Goal: Navigation & Orientation: Find specific page/section

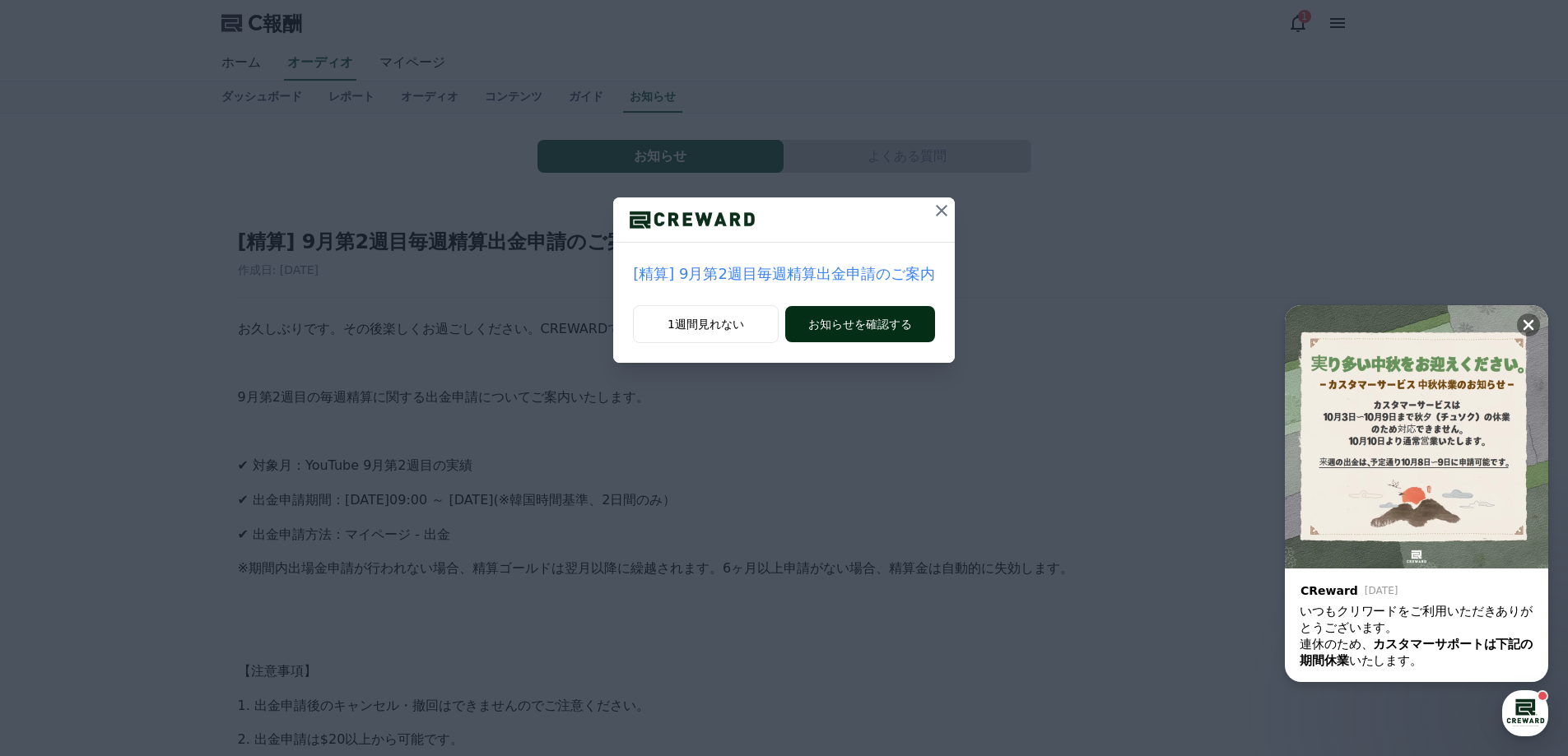
click at [848, 321] on font "お知らせを確認する" at bounding box center [860, 324] width 104 height 13
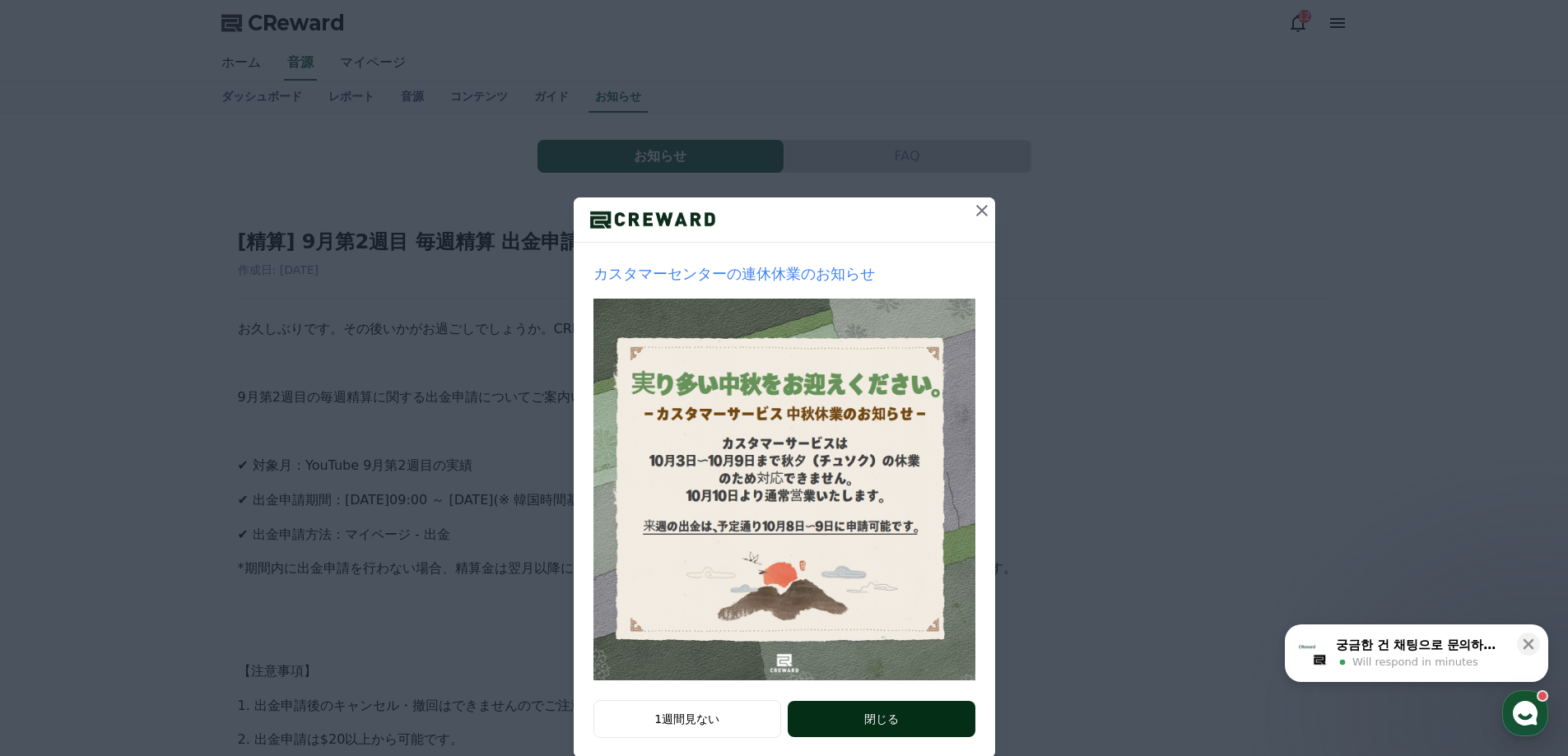
click at [843, 719] on button "閉じる" at bounding box center [880, 719] width 187 height 36
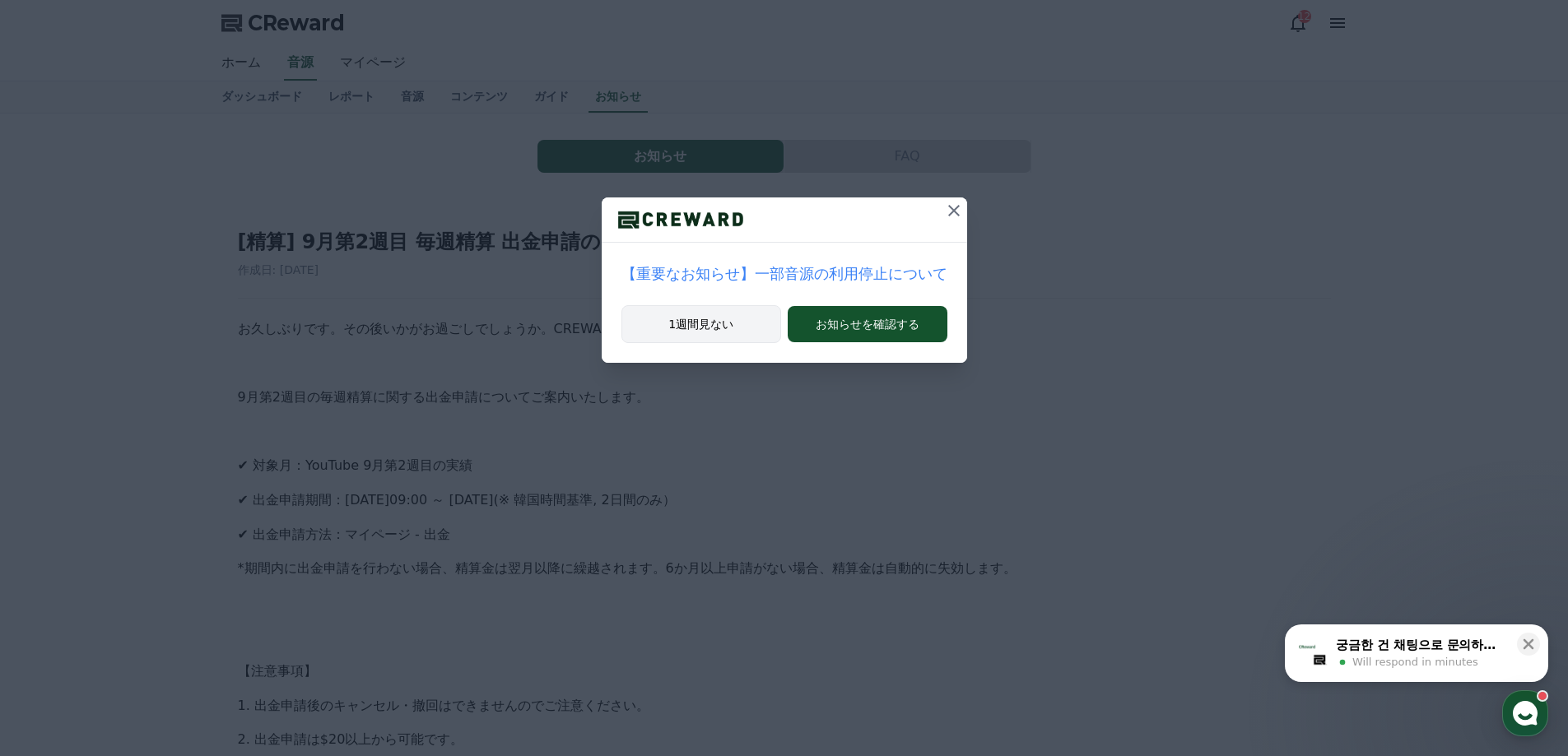
click at [749, 317] on button "1週間見ない" at bounding box center [701, 324] width 161 height 38
click at [749, 317] on button "1週間見ない" at bounding box center [704, 324] width 153 height 38
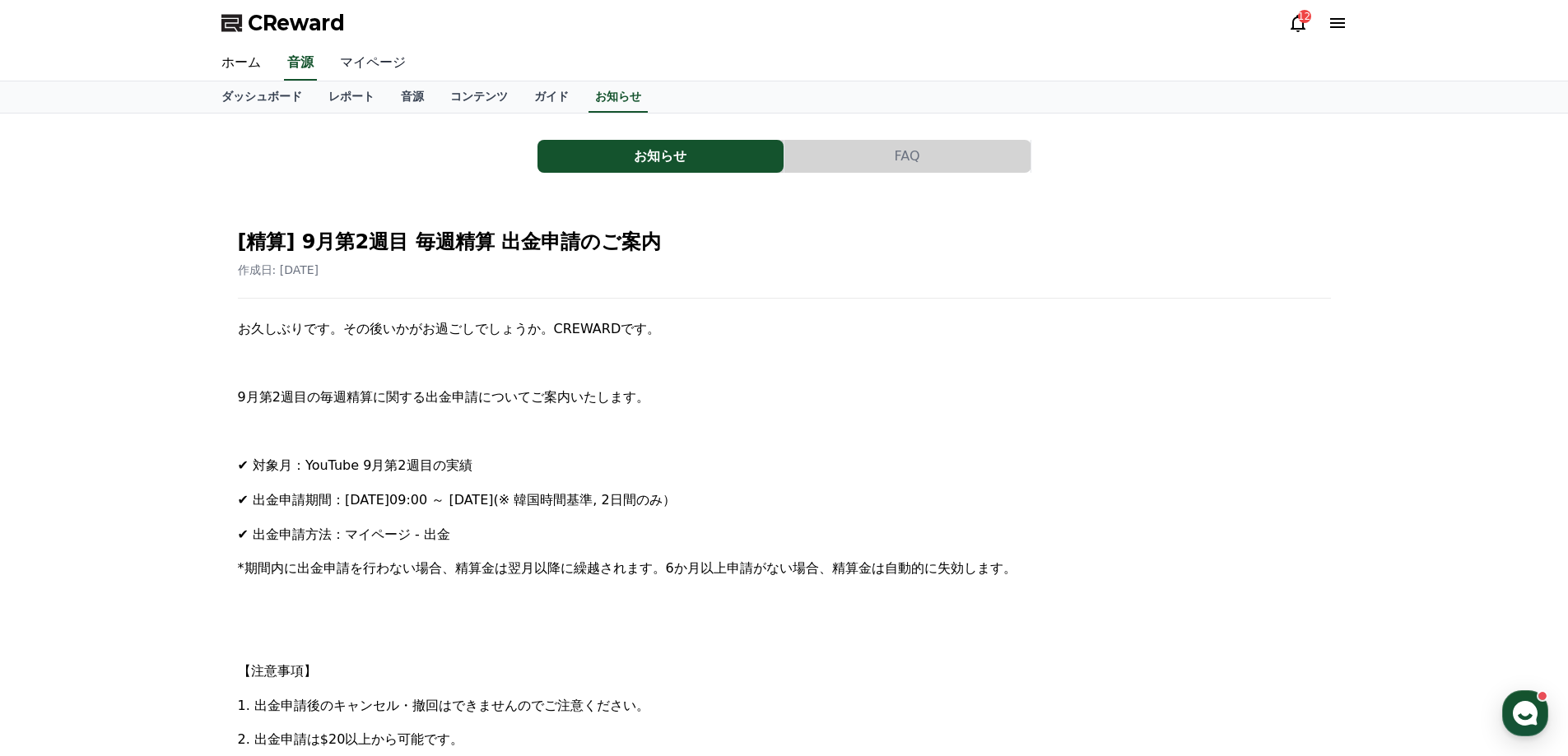
click at [339, 58] on link "マイページ" at bounding box center [372, 64] width 92 height 34
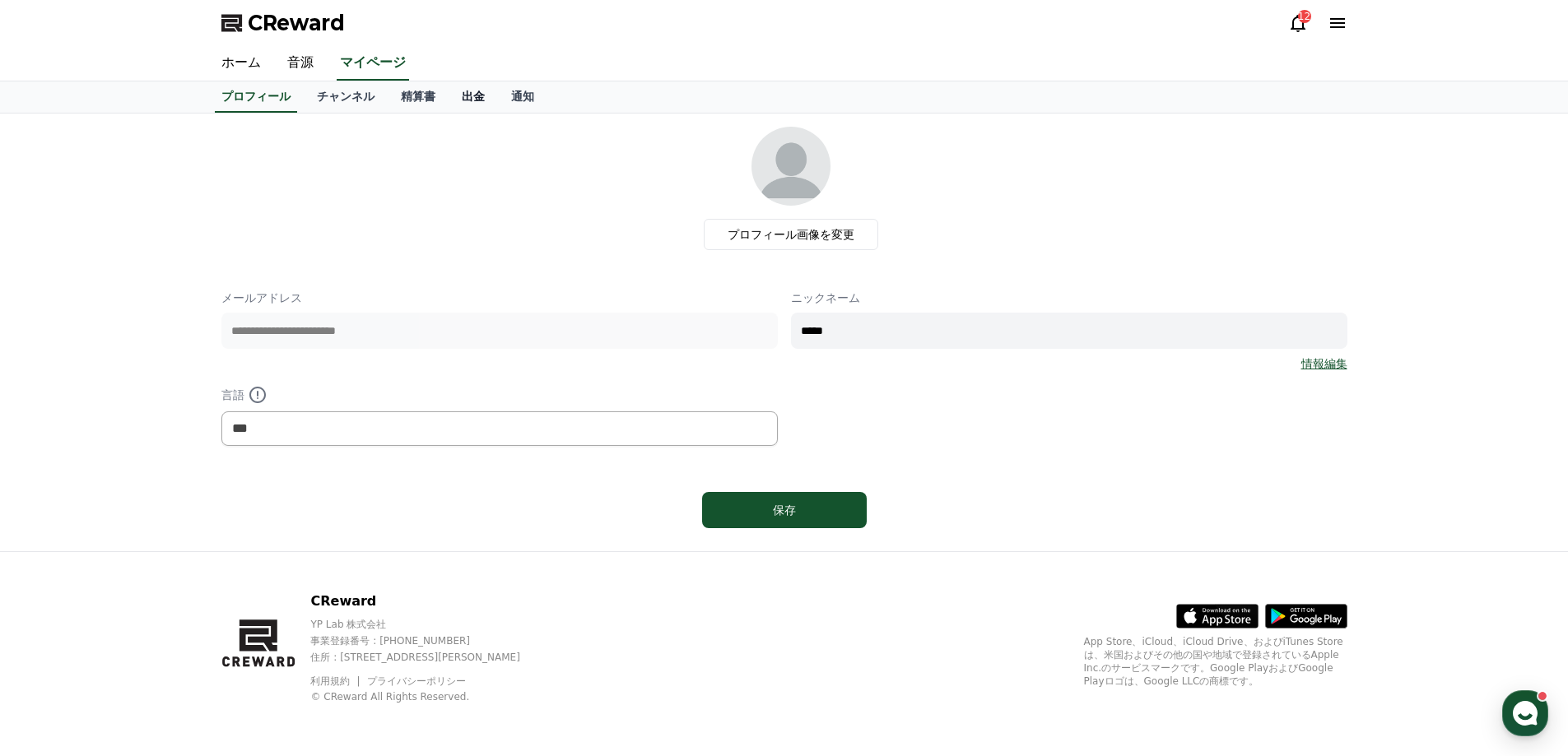
click at [449, 99] on link "出金" at bounding box center [473, 97] width 49 height 31
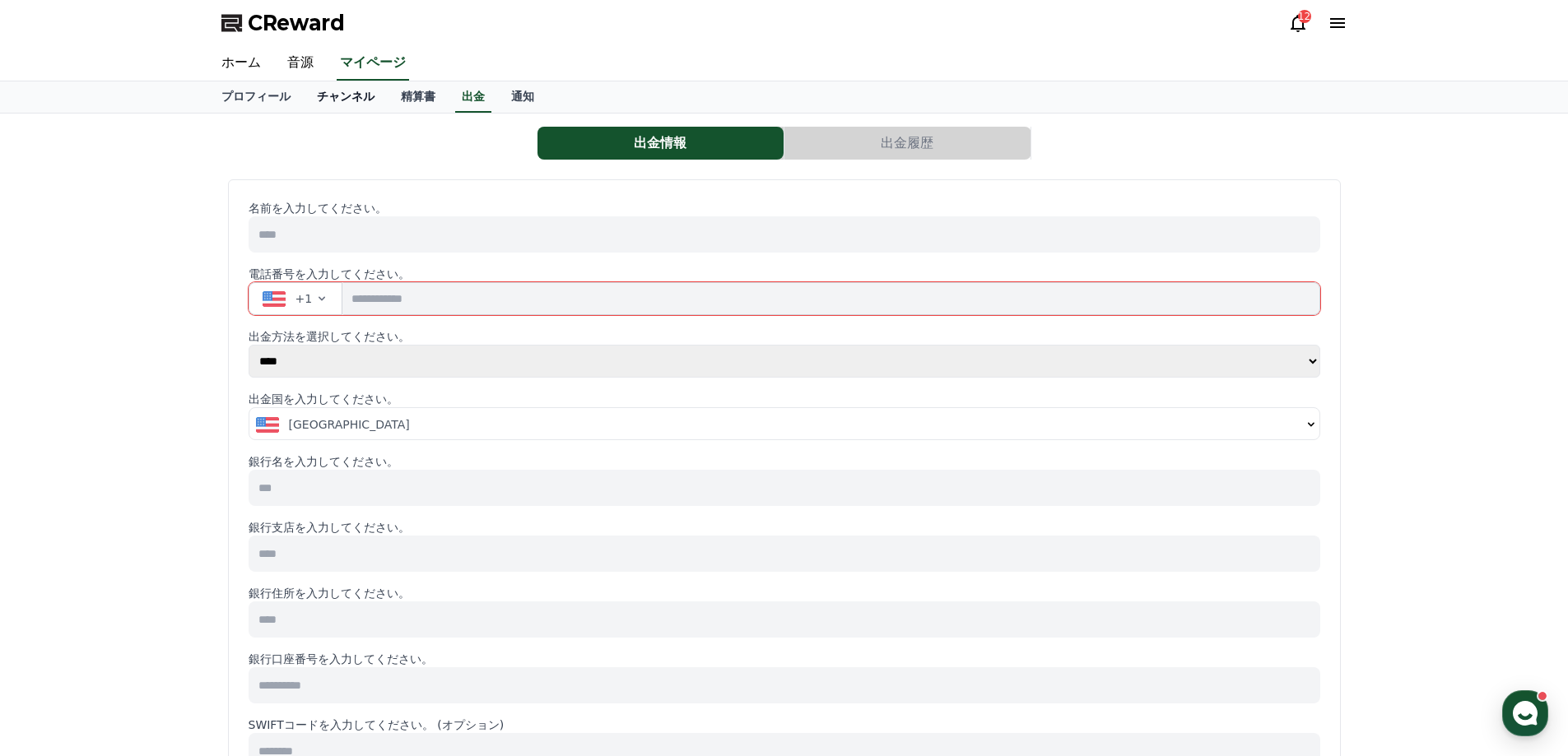
click at [331, 94] on link "チャンネル" at bounding box center [346, 97] width 84 height 31
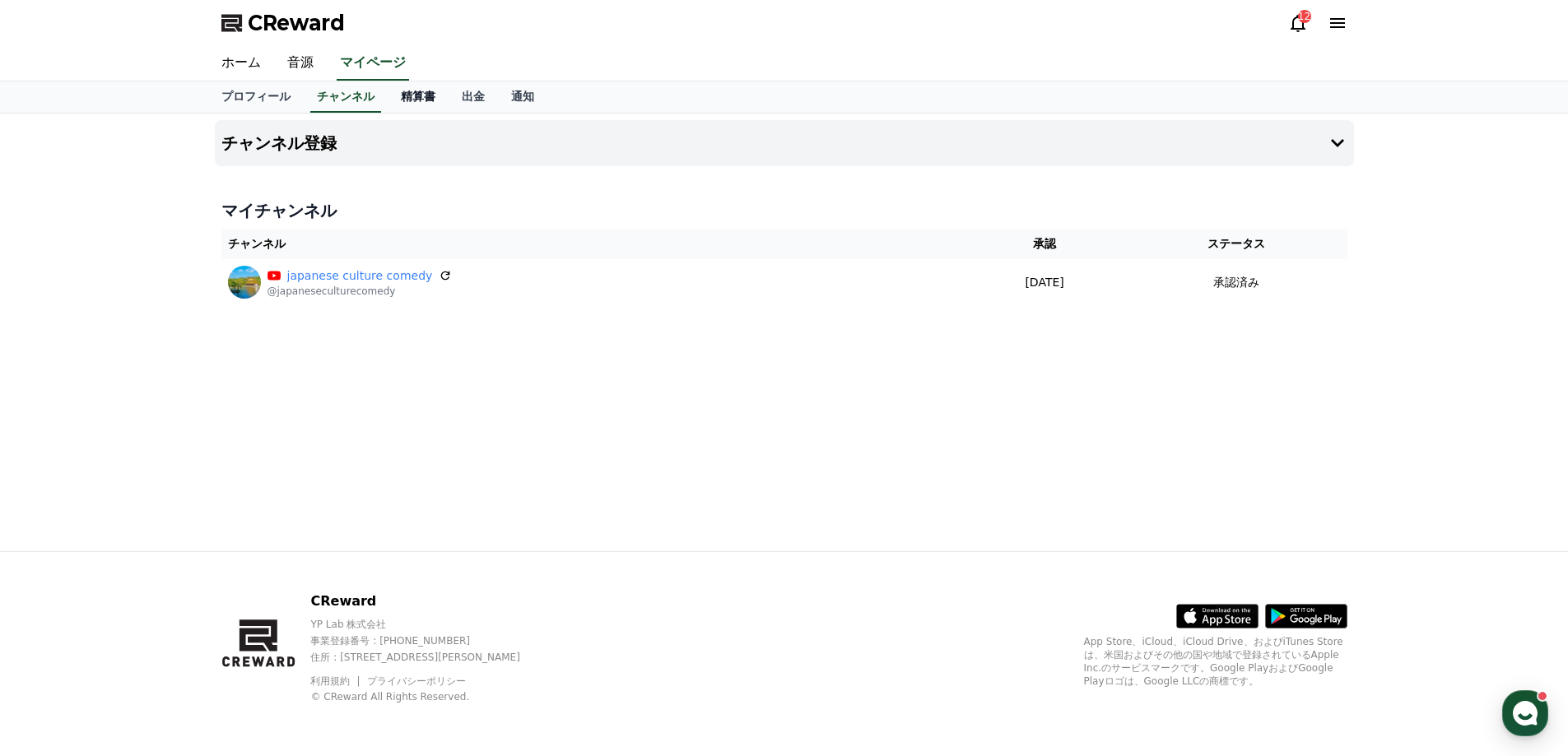
click at [391, 102] on link "精算書" at bounding box center [418, 97] width 61 height 31
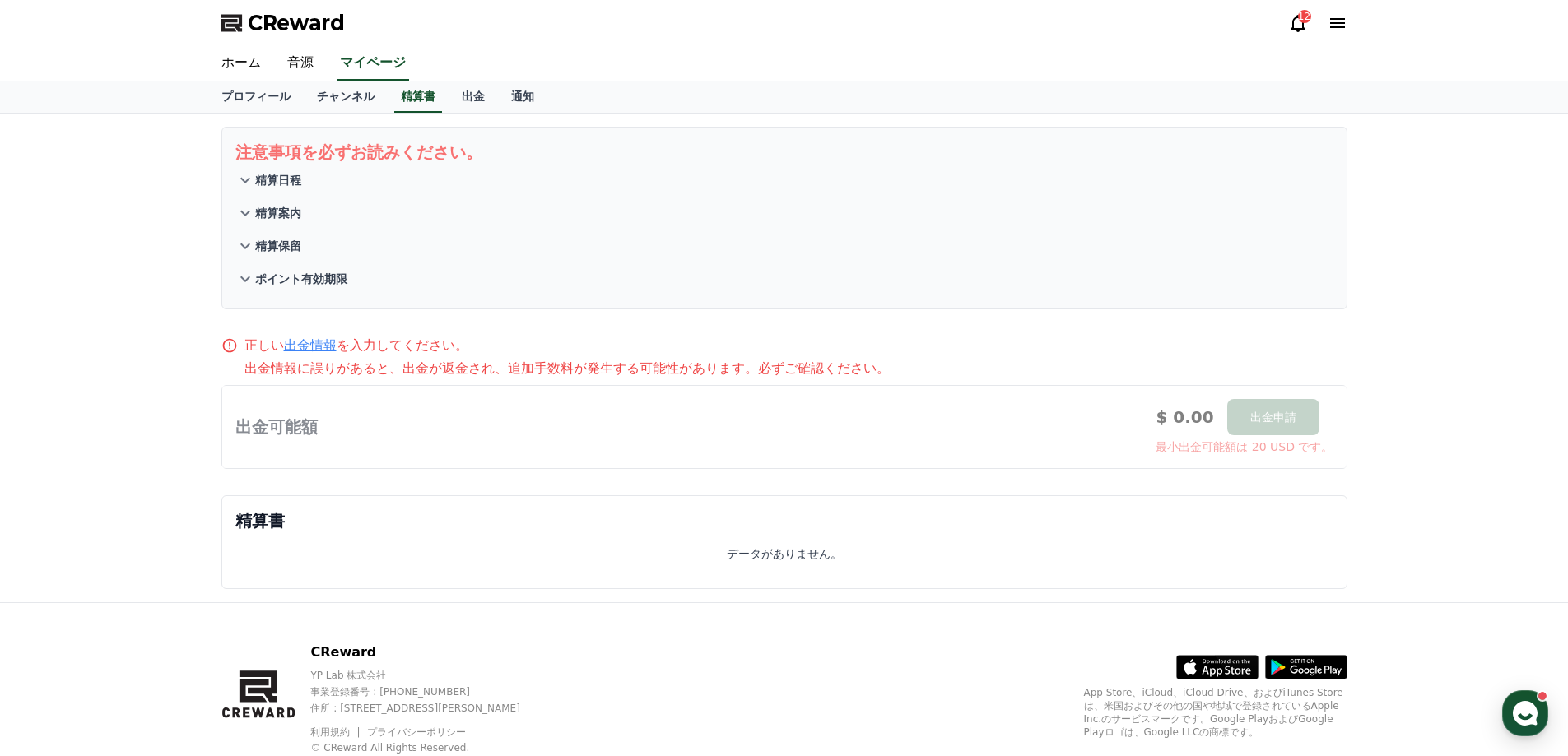
click at [278, 178] on p "精算日程" at bounding box center [278, 180] width 47 height 16
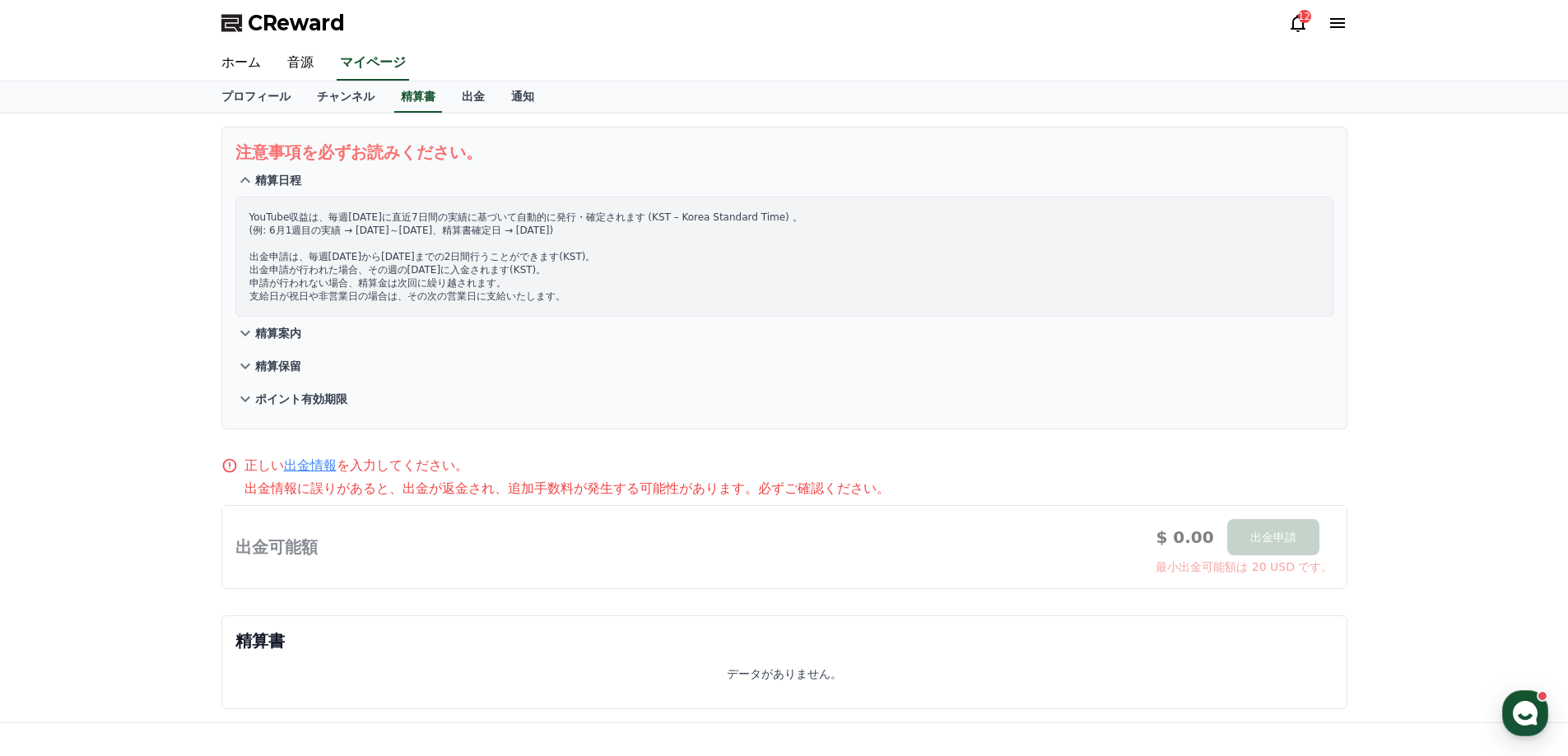
click at [278, 178] on p "精算日程" at bounding box center [278, 180] width 47 height 16
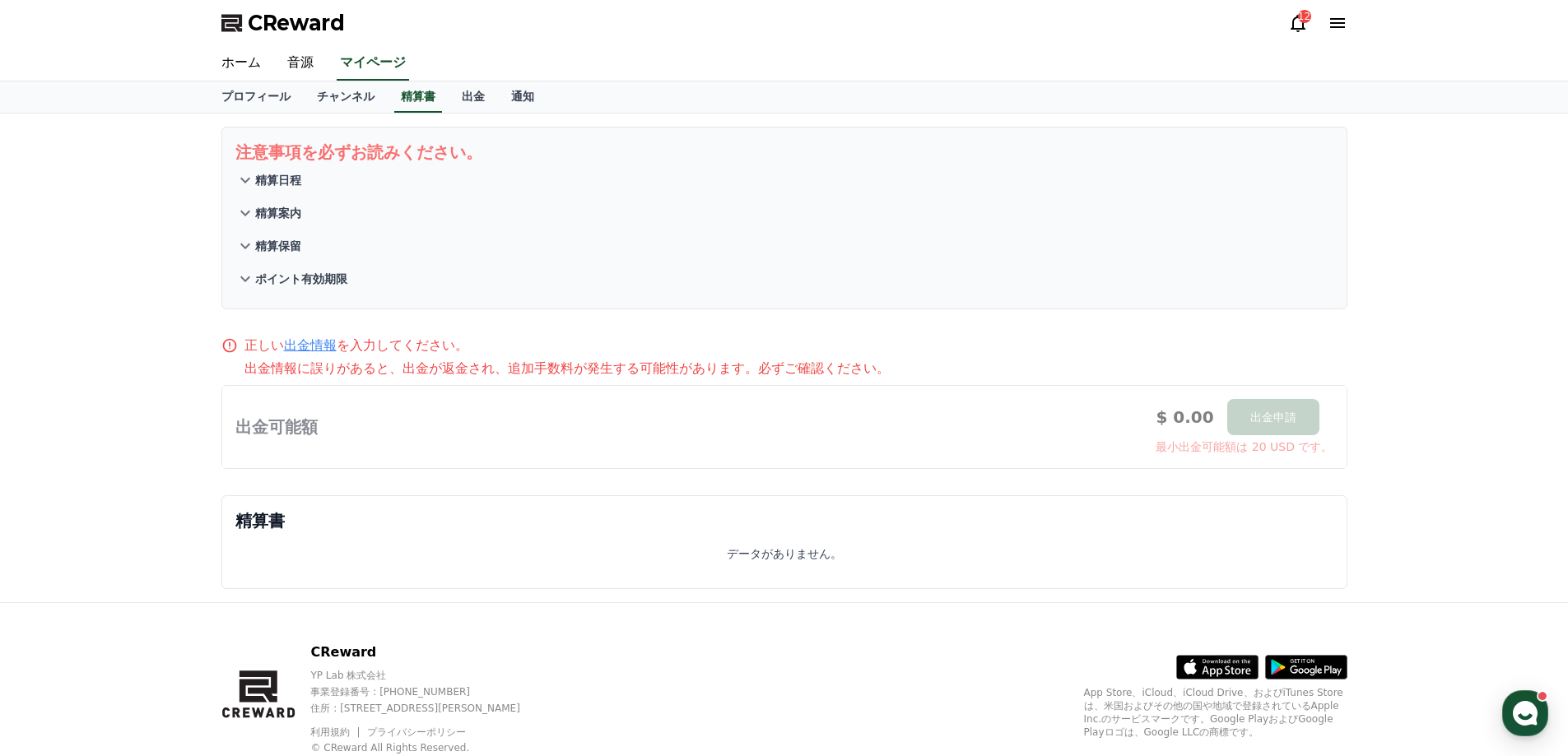
click at [286, 208] on p "精算案内" at bounding box center [278, 213] width 47 height 16
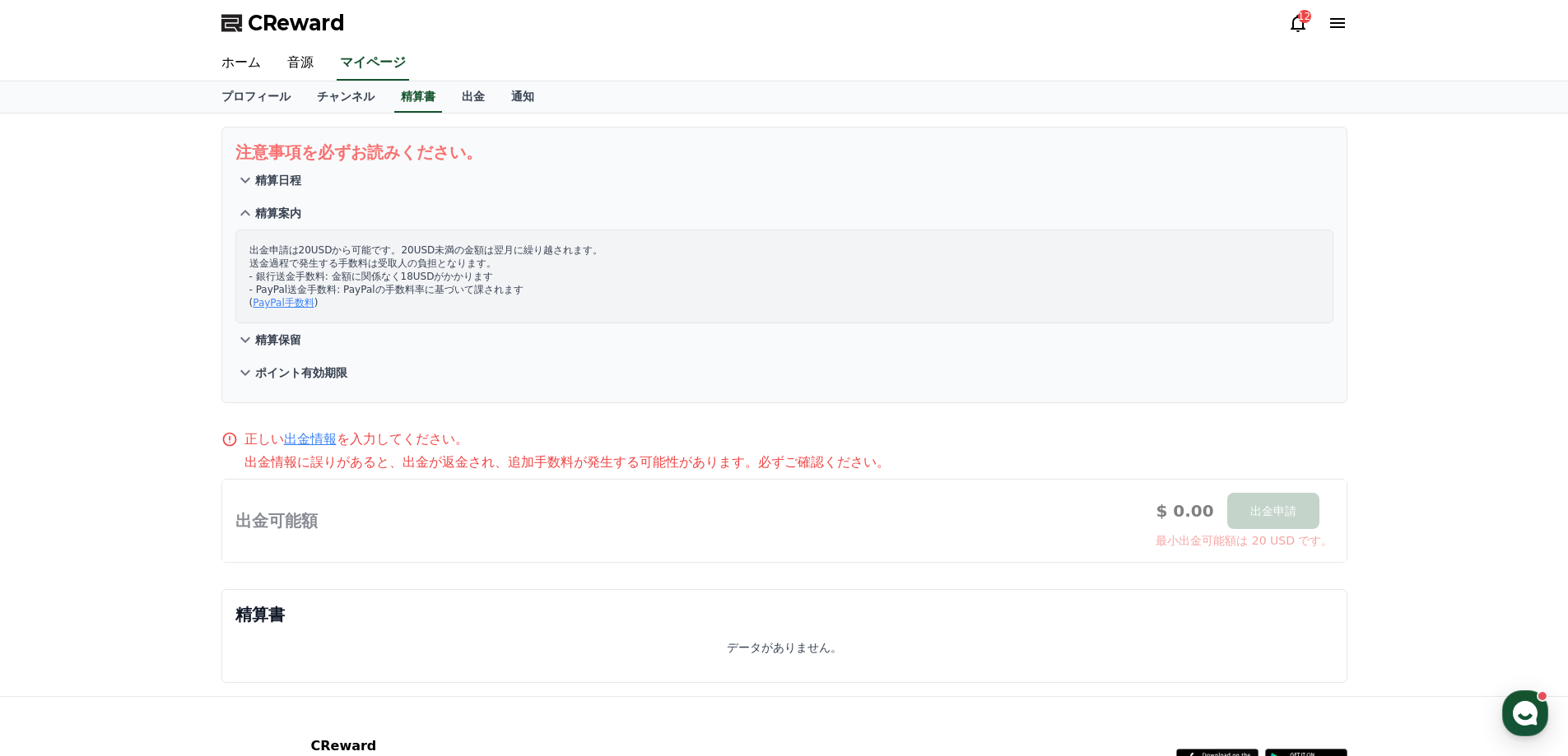
click at [275, 339] on p "精算保留" at bounding box center [278, 339] width 47 height 16
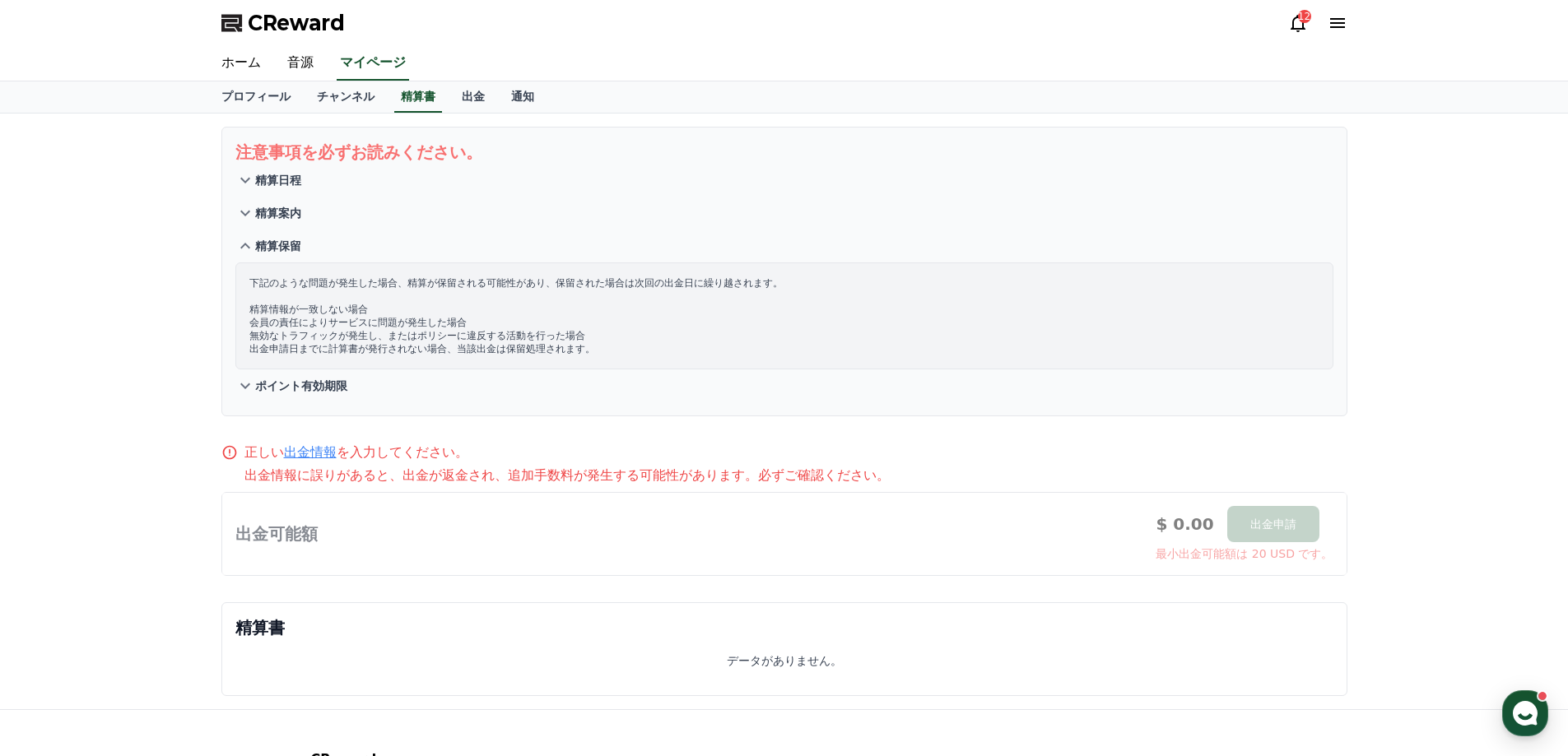
click at [295, 390] on p "ポイント有効期限" at bounding box center [301, 386] width 92 height 16
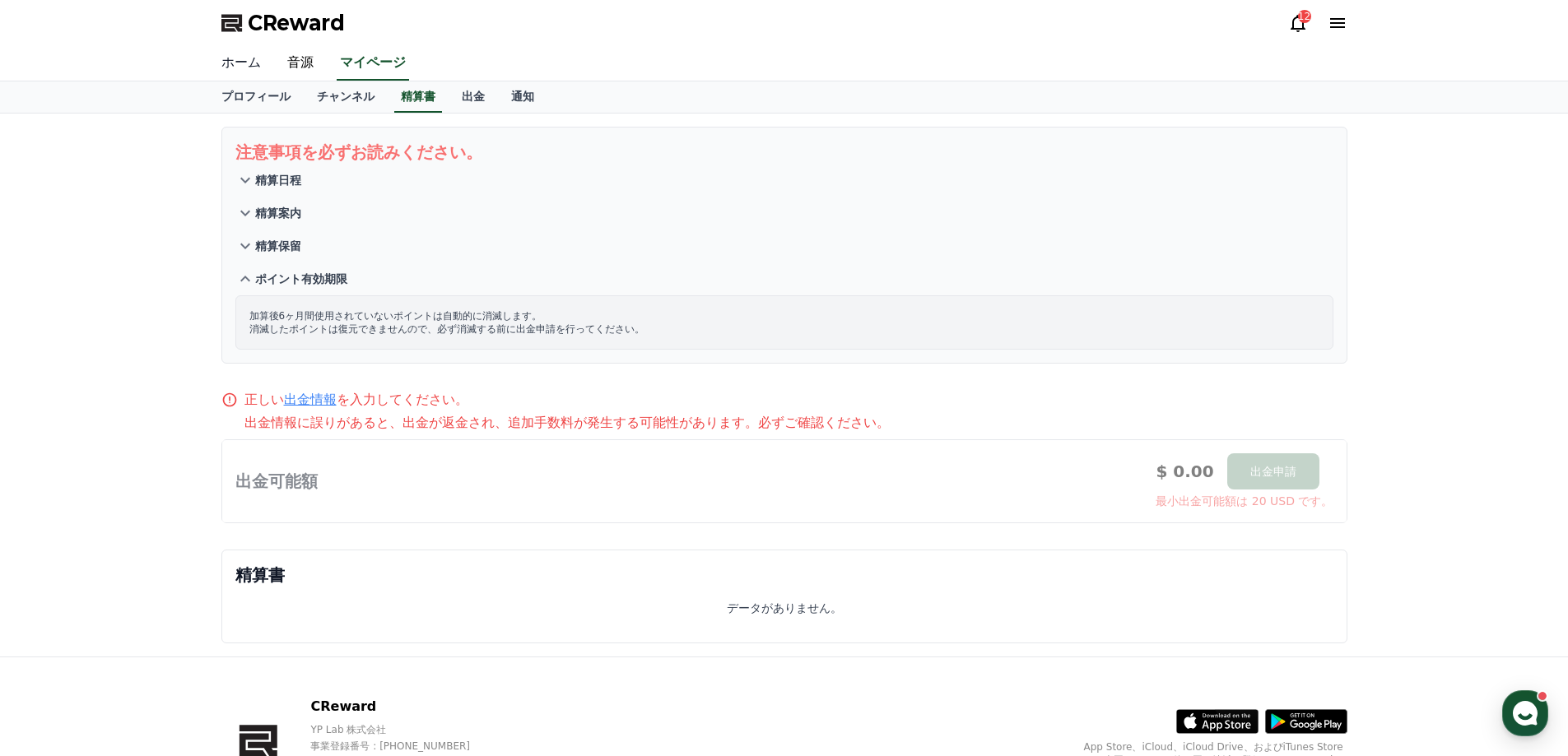
click at [251, 77] on link "ホーム" at bounding box center [240, 64] width 66 height 34
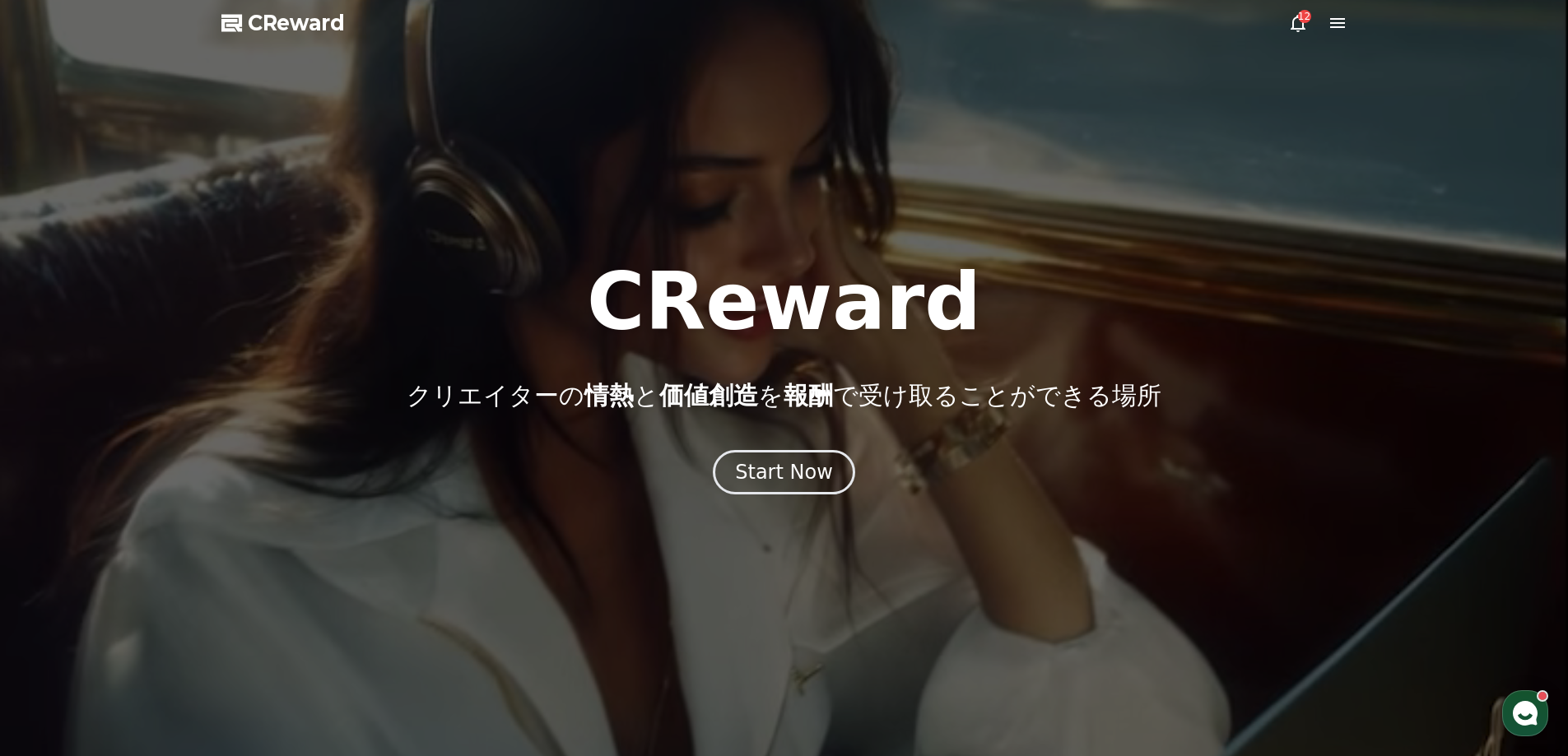
click at [1334, 34] on div at bounding box center [784, 378] width 1568 height 756
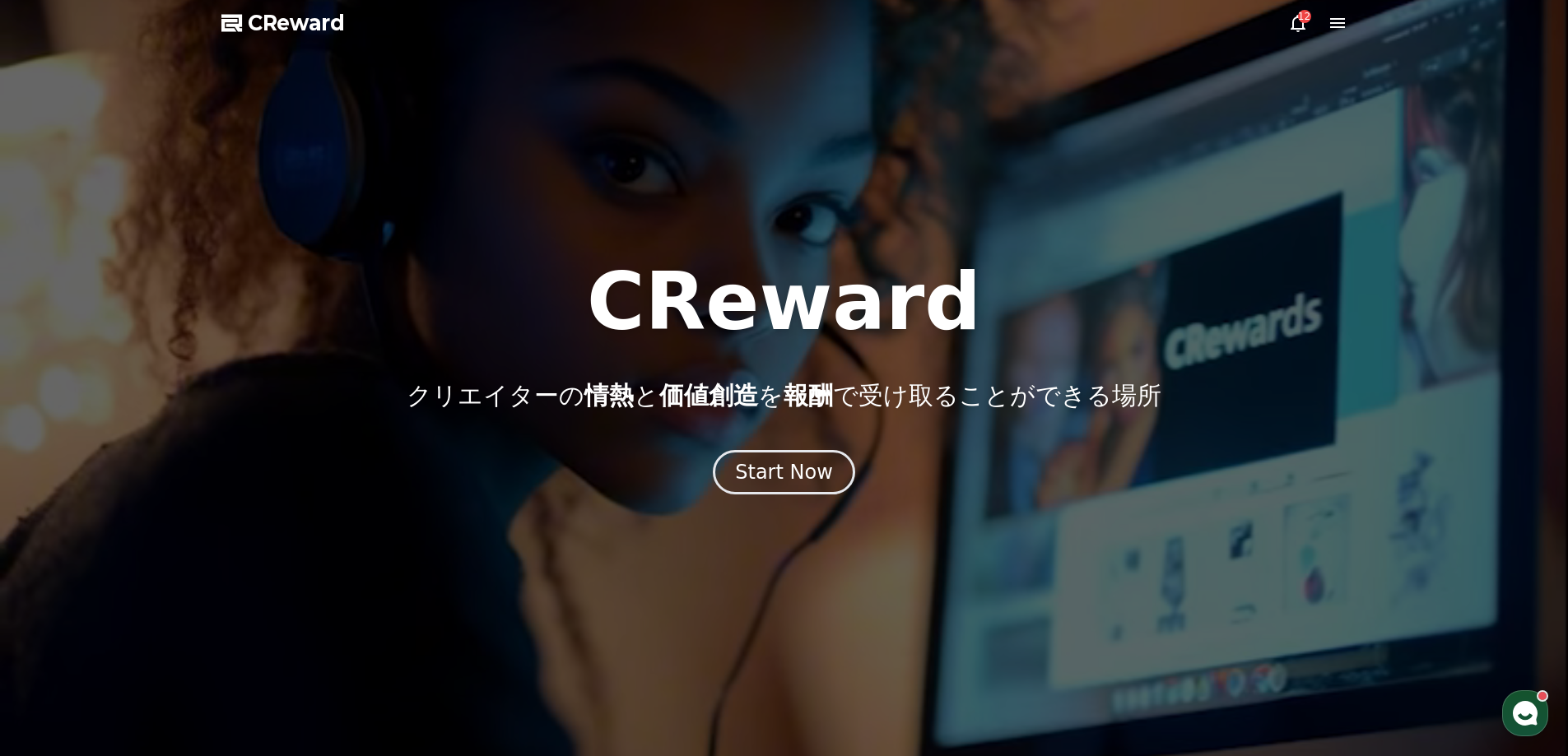
click at [1339, 9] on div at bounding box center [784, 378] width 1568 height 756
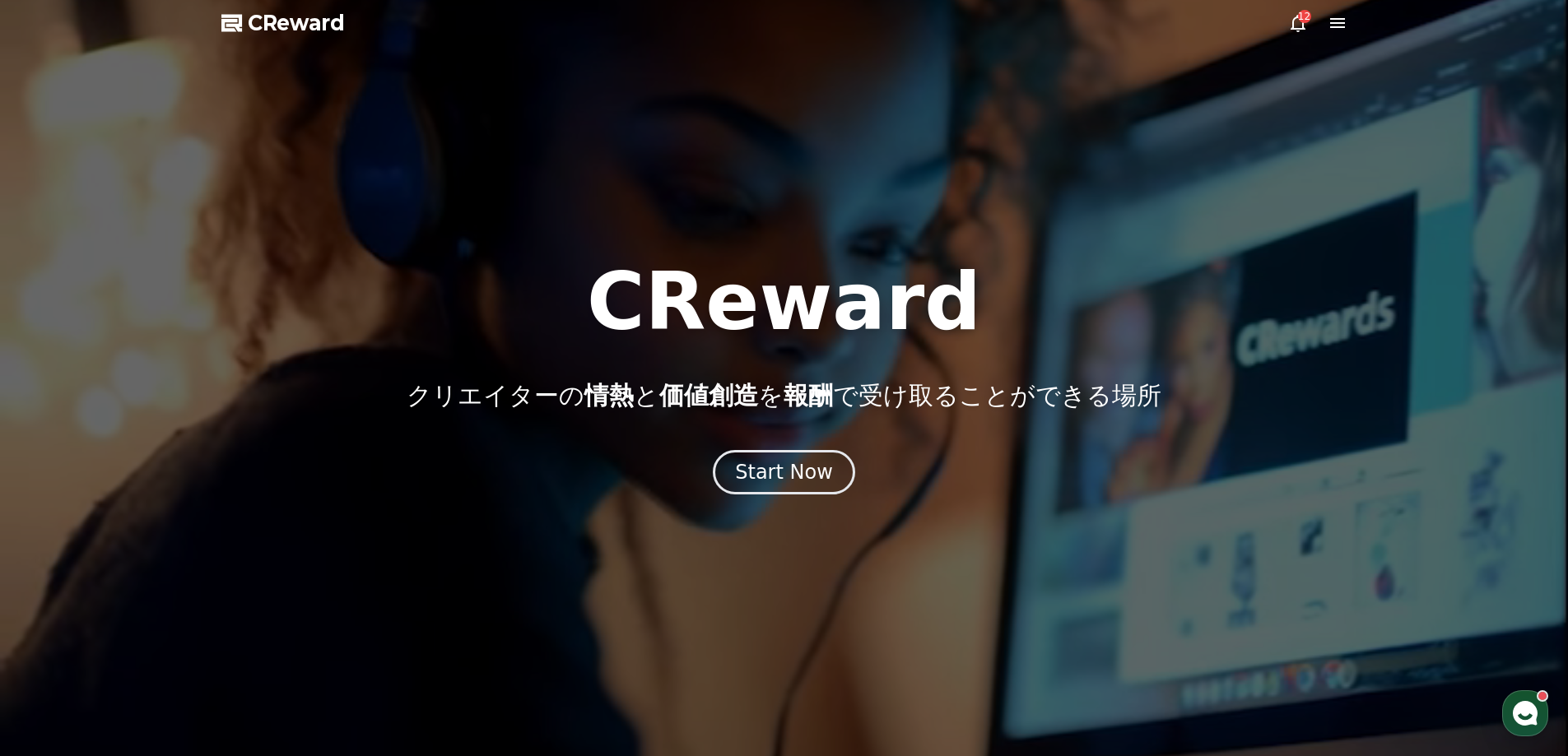
click at [1329, 9] on div at bounding box center [784, 378] width 1568 height 756
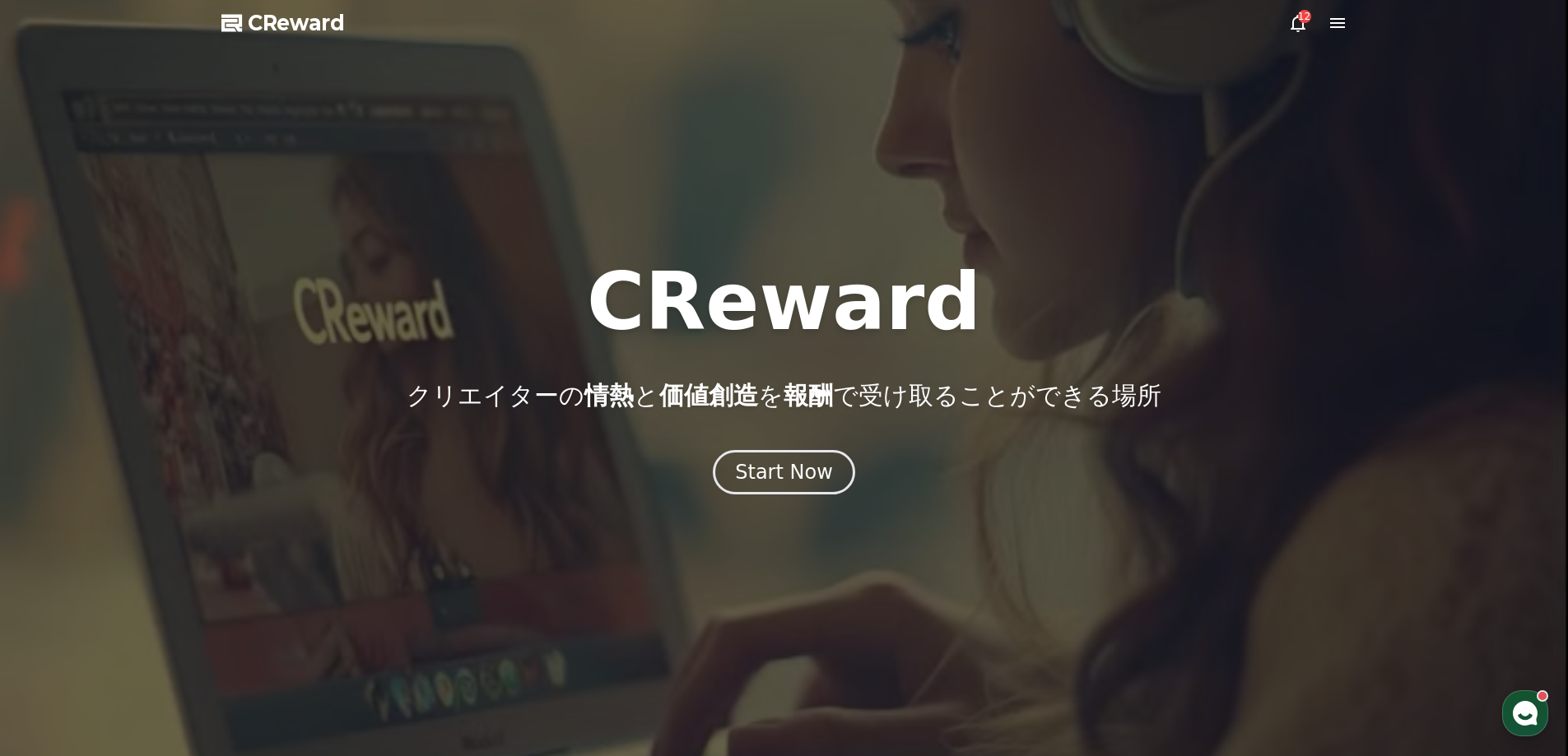
click at [1334, 26] on icon at bounding box center [1337, 23] width 20 height 20
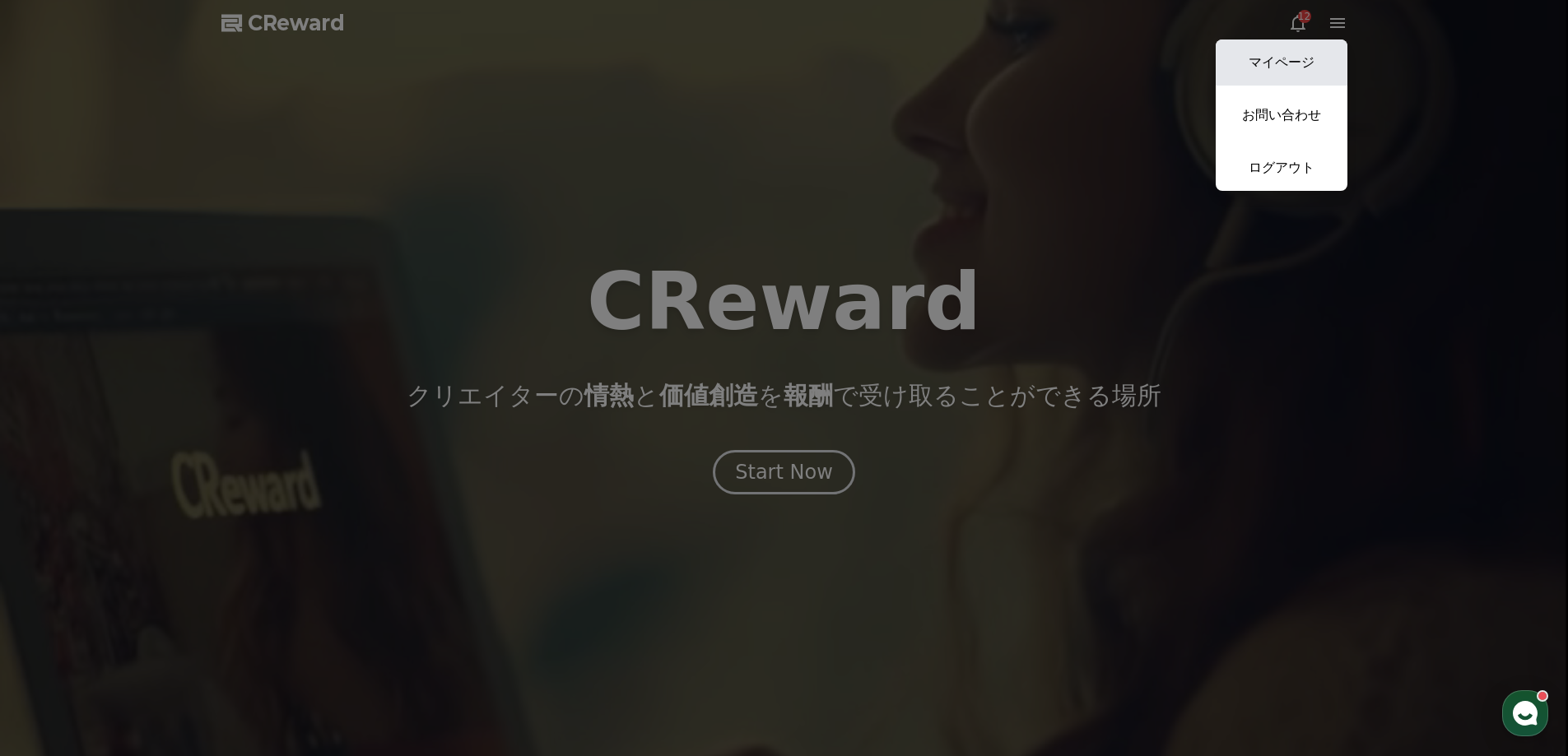
click at [1309, 51] on link "マイページ" at bounding box center [1281, 63] width 132 height 47
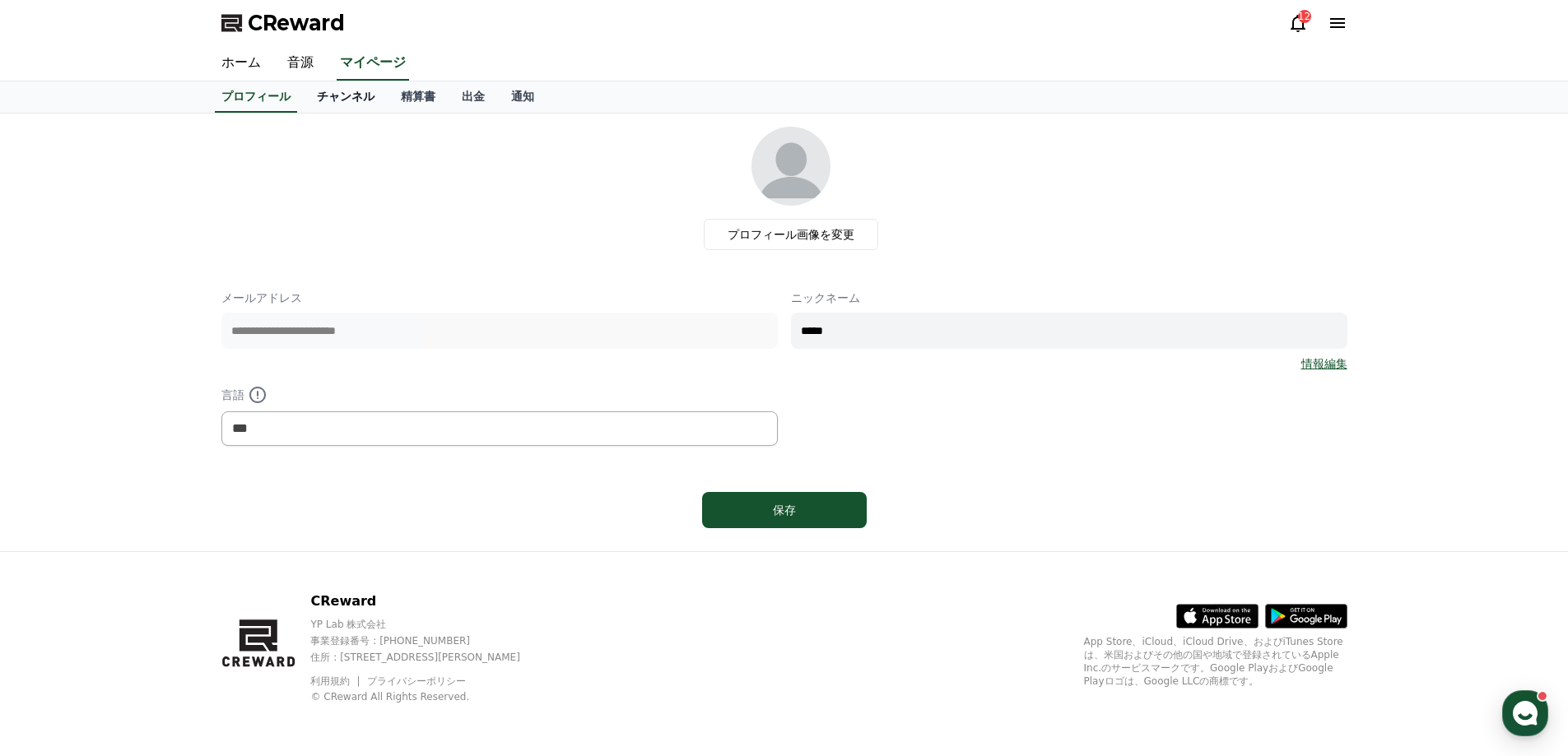
click at [336, 104] on link "チャンネル" at bounding box center [346, 97] width 84 height 31
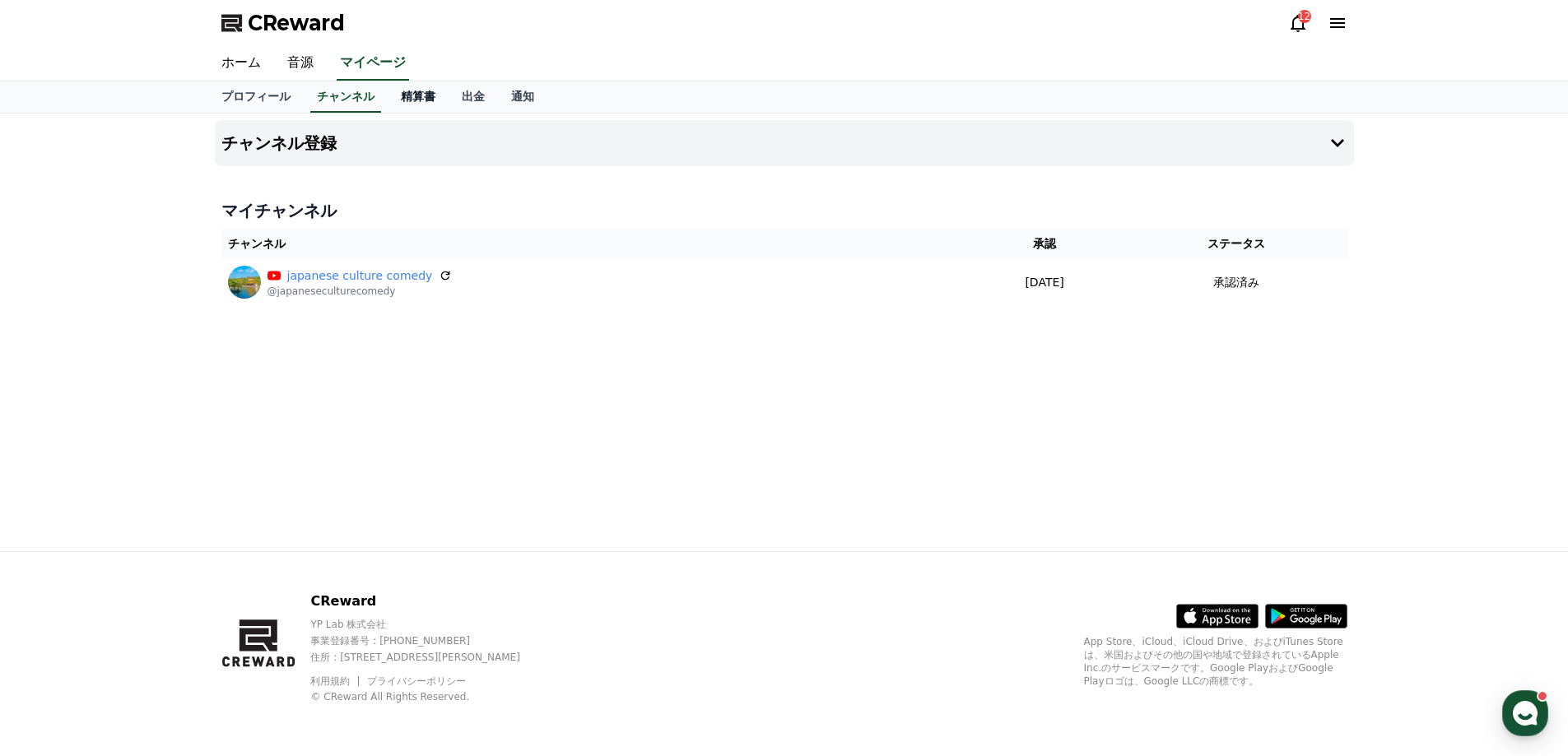
click at [396, 90] on link "精算書" at bounding box center [418, 97] width 61 height 31
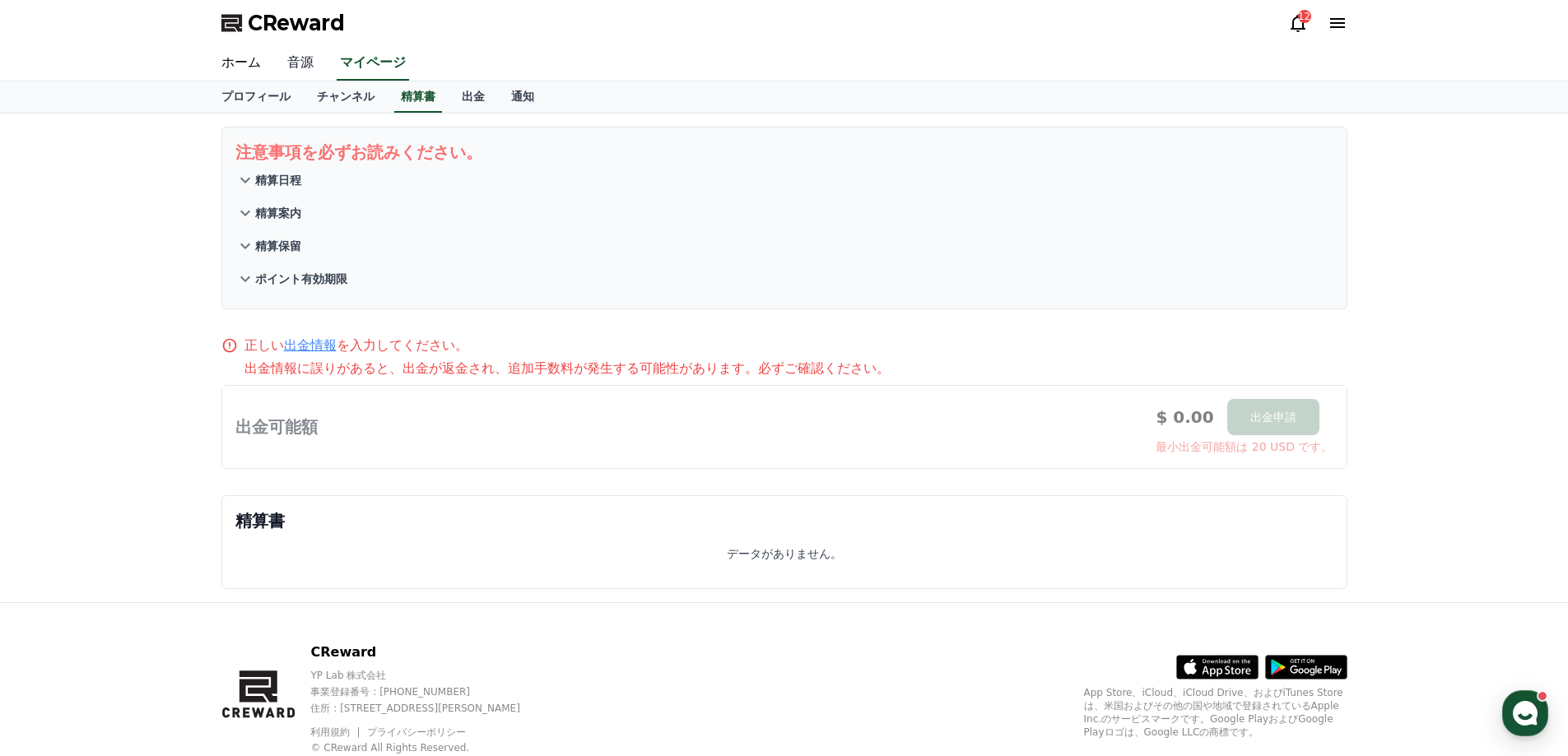
click at [293, 66] on link "音源" at bounding box center [300, 64] width 52 height 34
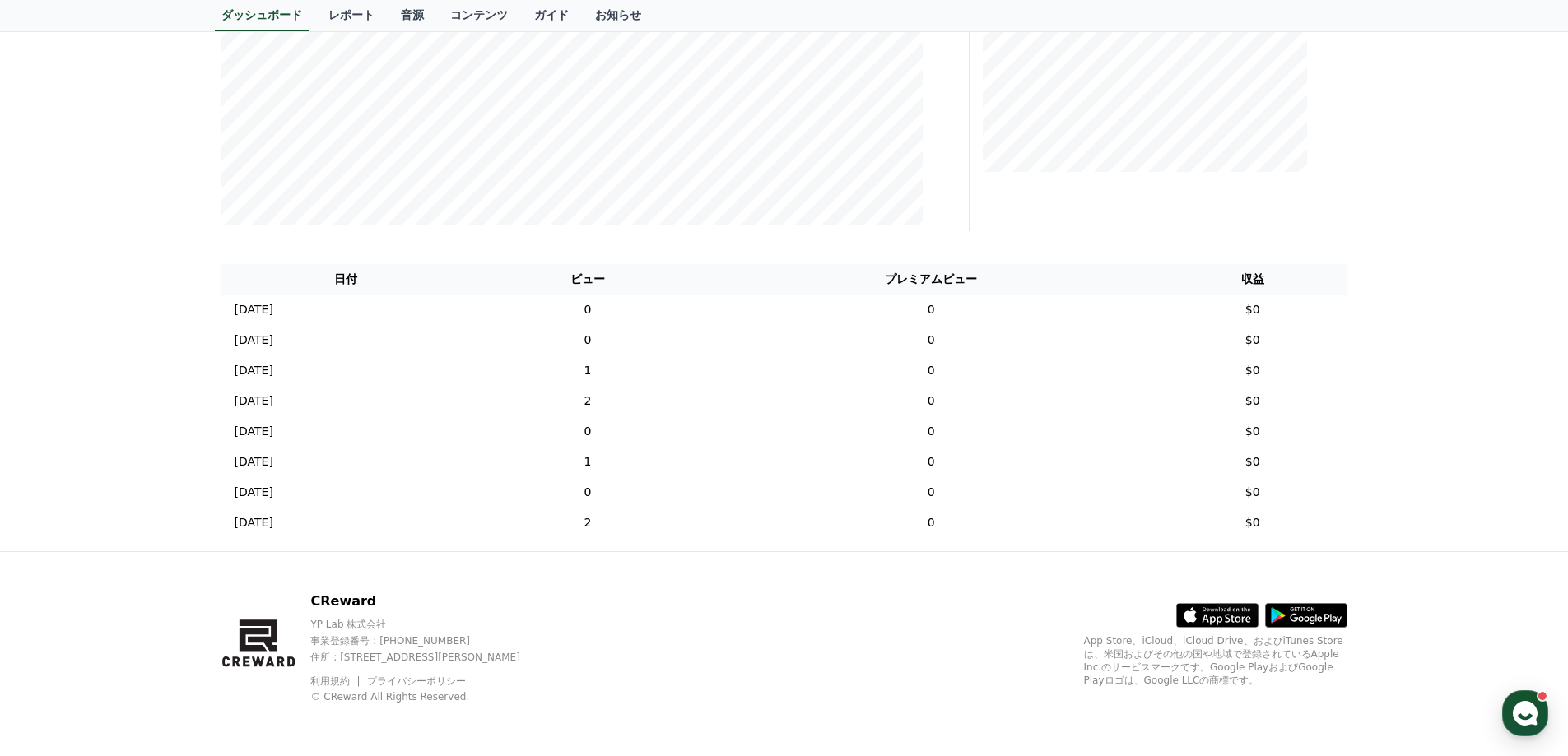
scroll to position [14, 0]
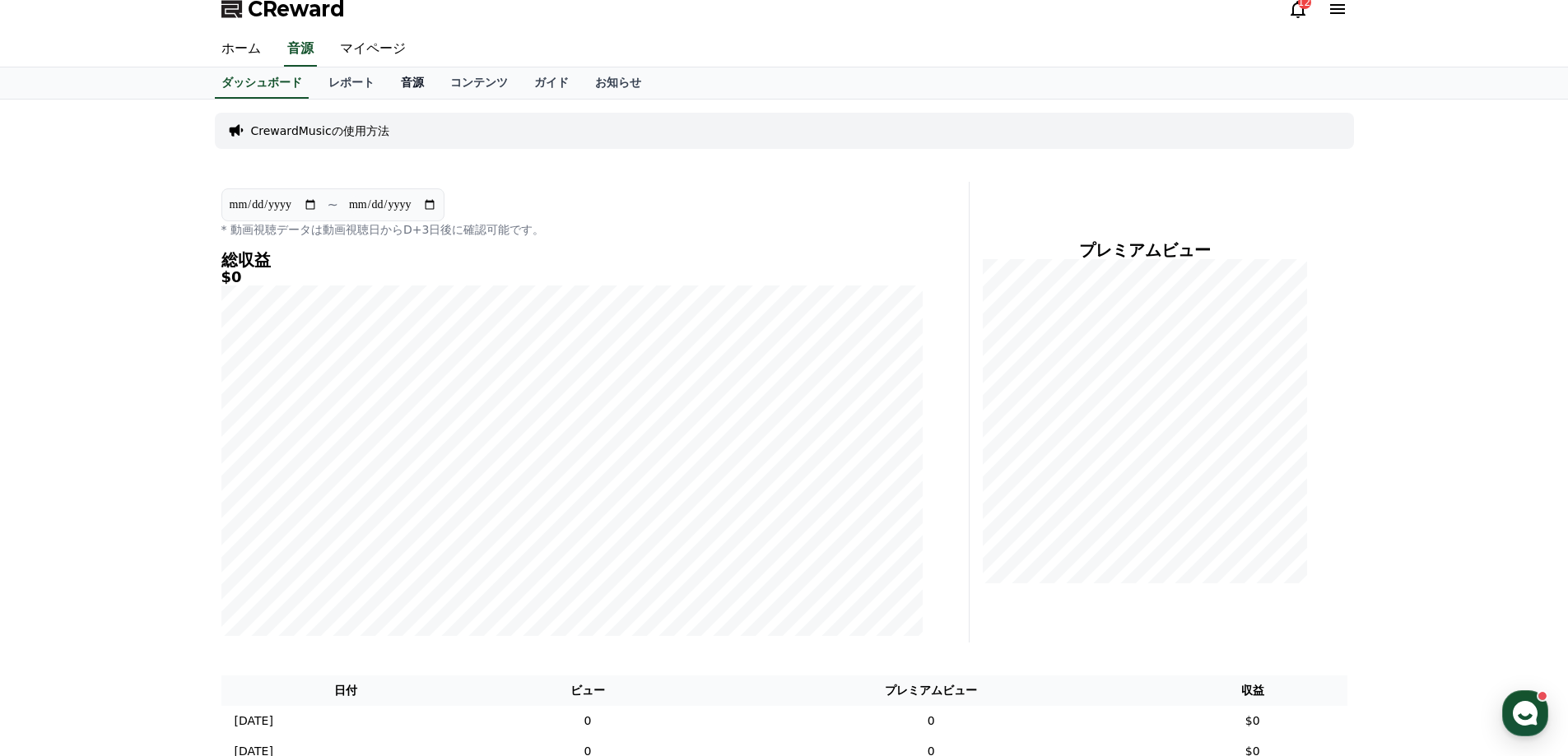
click at [387, 83] on link "音源" at bounding box center [412, 83] width 49 height 31
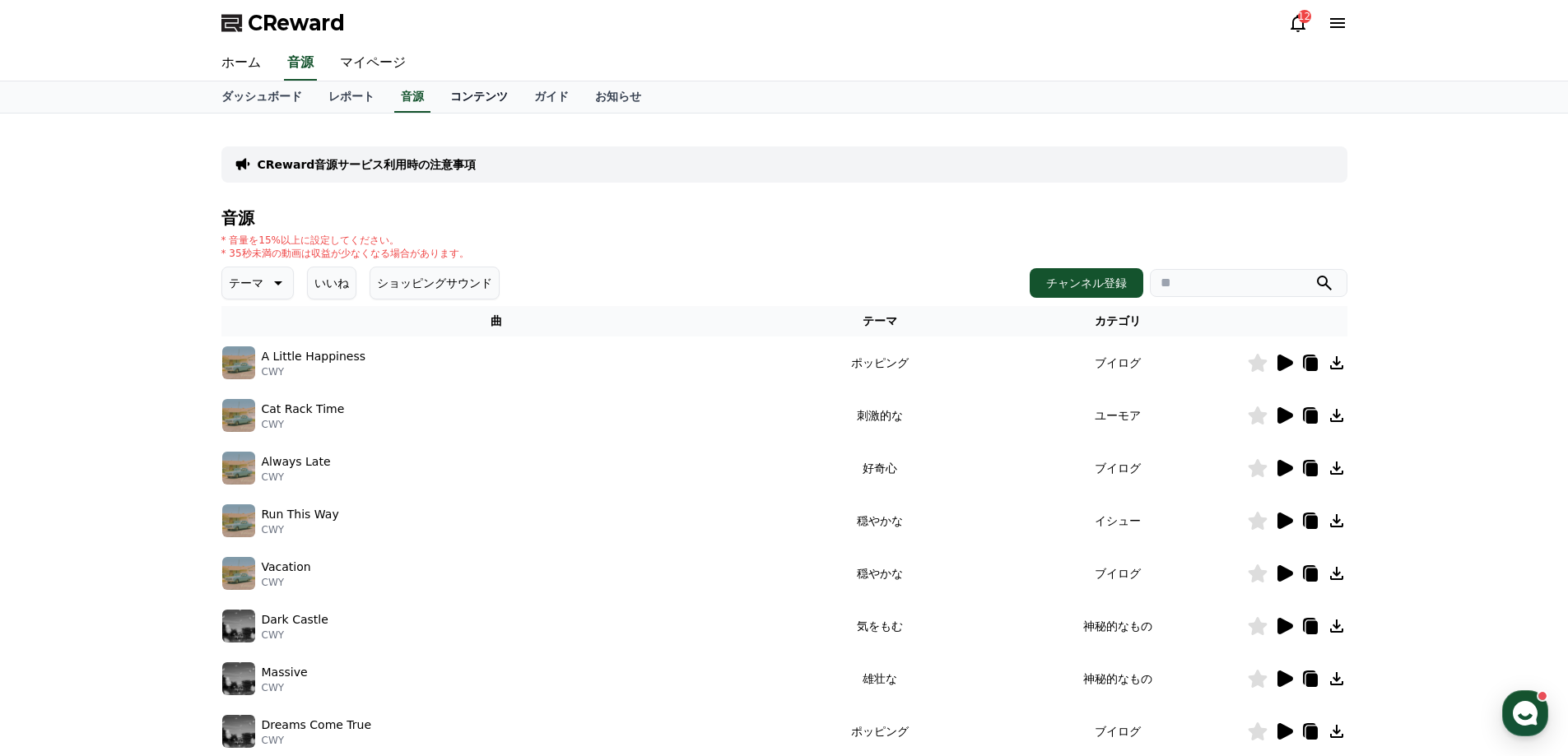
click at [438, 87] on link "コンテンツ" at bounding box center [479, 97] width 84 height 31
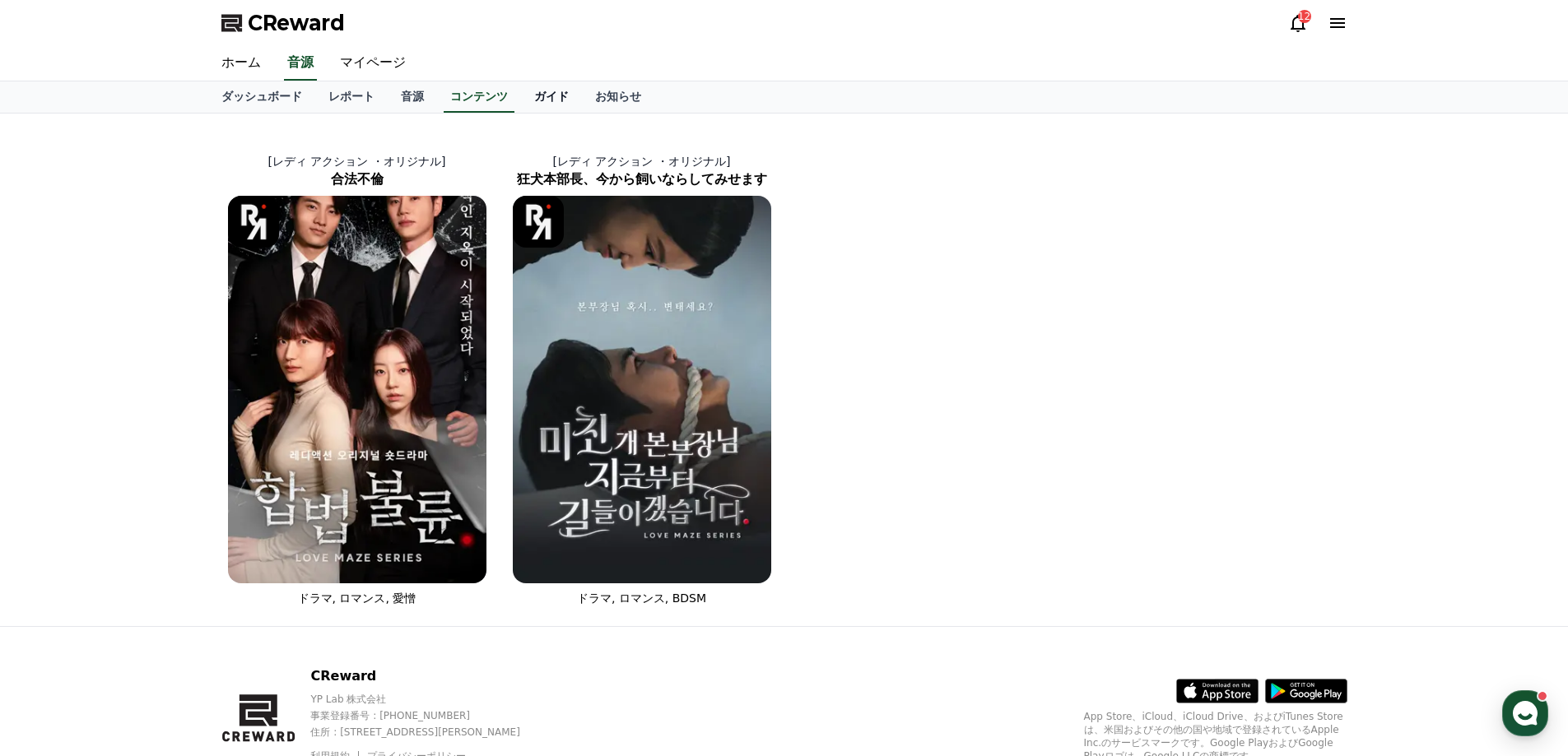
click at [521, 103] on link "ガイド" at bounding box center [552, 97] width 61 height 31
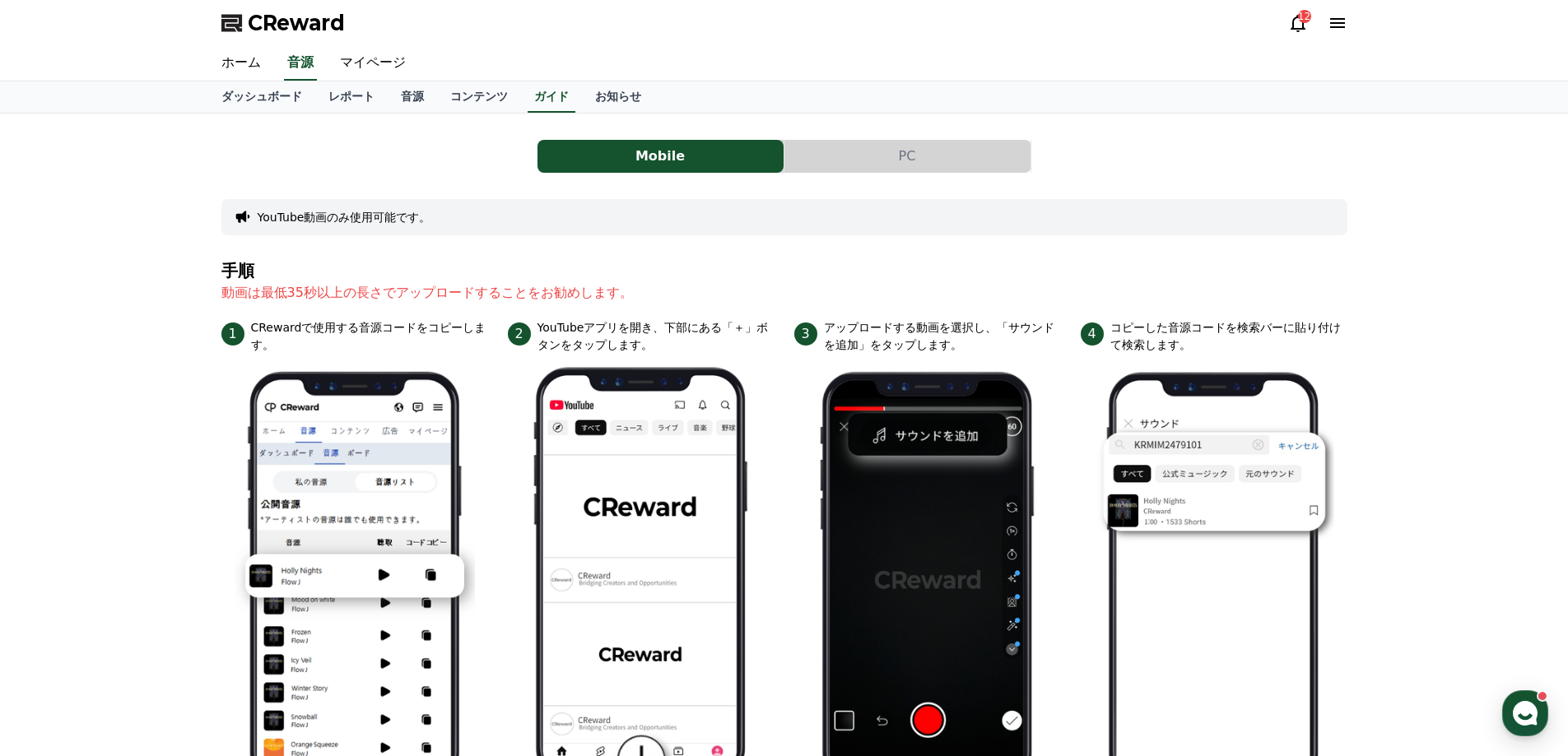
click at [897, 149] on button "PC" at bounding box center [907, 156] width 246 height 33
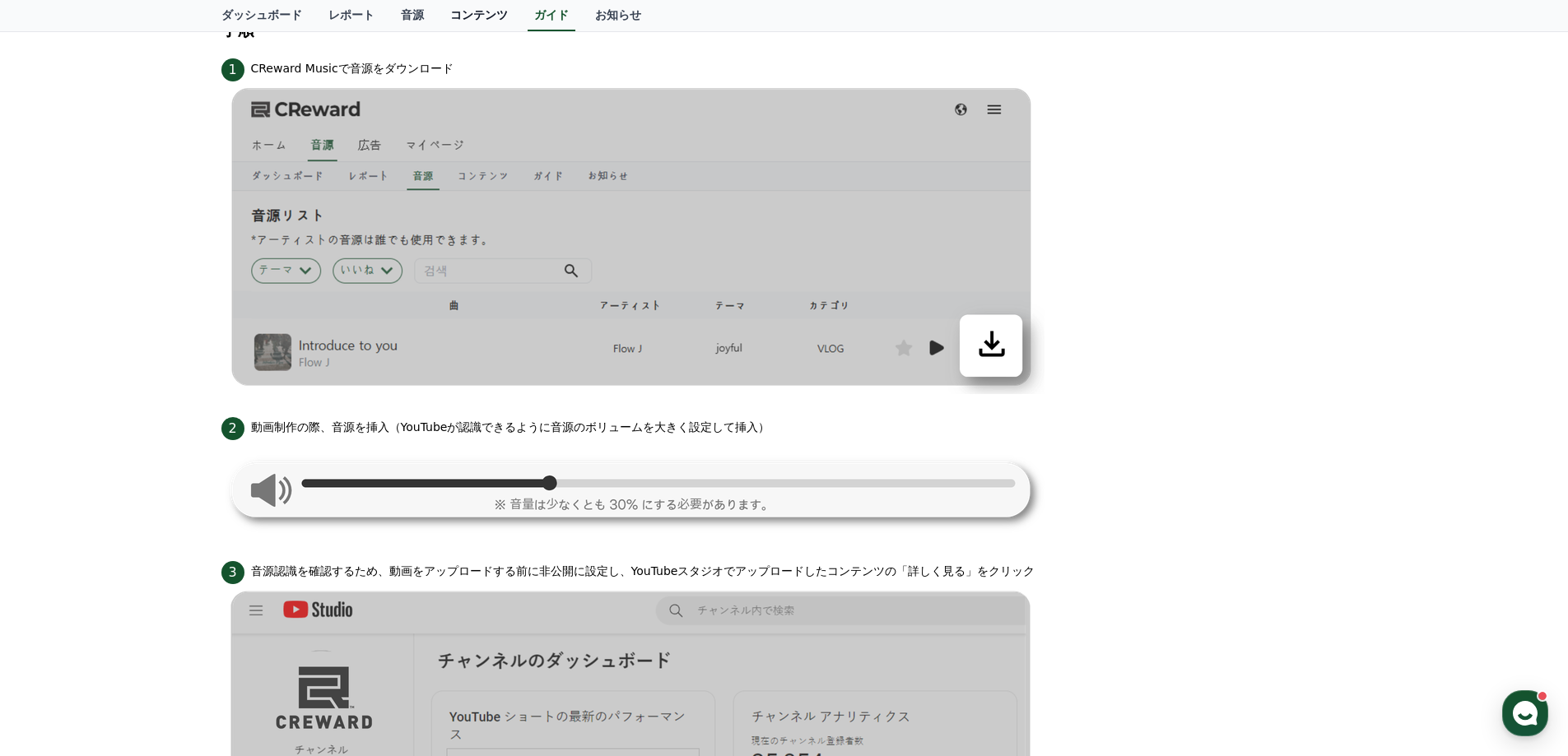
scroll to position [114, 0]
